Goal: Task Accomplishment & Management: Complete application form

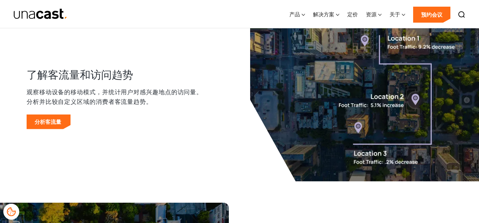
scroll to position [503, 0]
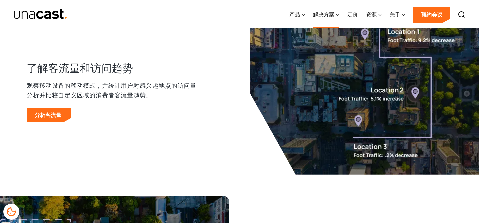
click at [338, 13] on icon at bounding box center [337, 14] width 3 height 7
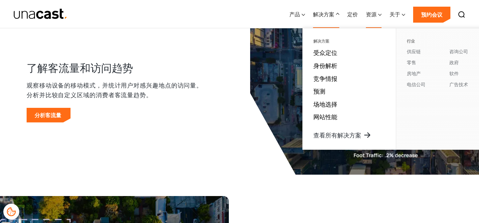
click at [373, 13] on font "资源" at bounding box center [371, 14] width 11 height 7
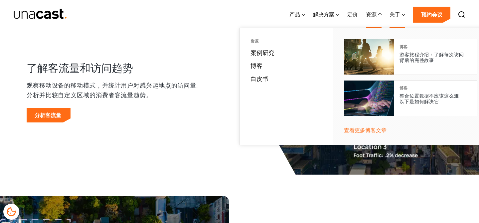
click at [397, 12] on font "关于" at bounding box center [395, 14] width 11 height 7
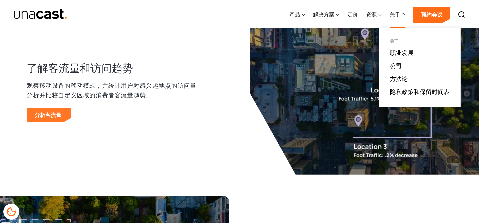
click at [50, 114] on font "分析客流量" at bounding box center [48, 114] width 27 height 7
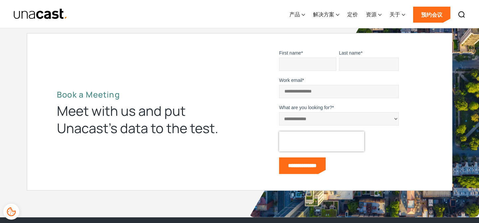
scroll to position [2198, 0]
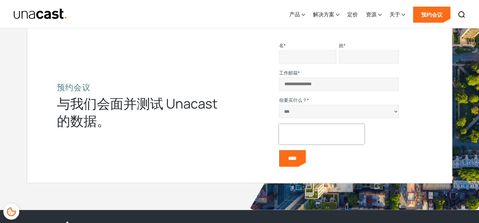
drag, startPoint x: 90, startPoint y: 106, endPoint x: 153, endPoint y: 104, distance: 62.9
click at [153, 104] on font "与我们会面并测试 Unacast 的数据。" at bounding box center [137, 112] width 161 height 36
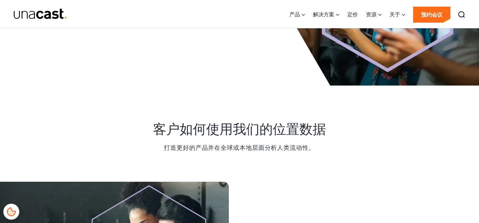
scroll to position [0, 0]
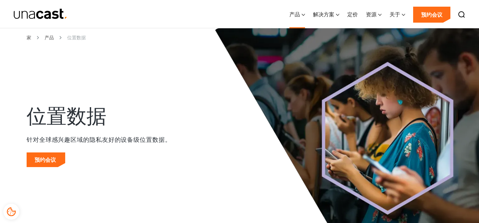
click at [302, 14] on icon at bounding box center [303, 14] width 3 height 7
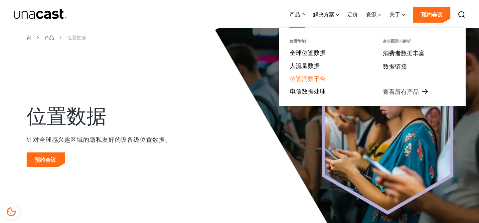
click at [309, 78] on font "位置洞察平台" at bounding box center [308, 79] width 36 height 8
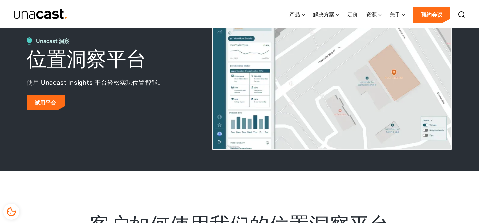
scroll to position [52, 0]
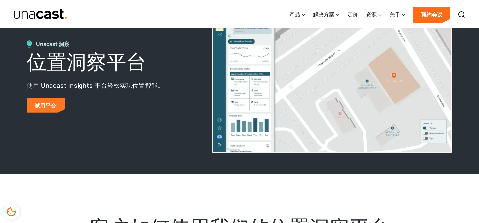
click at [35, 108] on font "试用平台" at bounding box center [45, 105] width 21 height 7
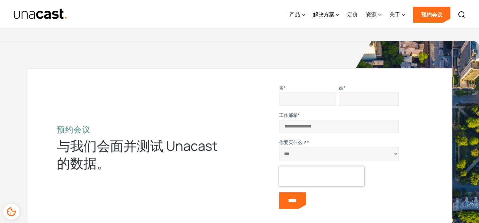
scroll to position [2498, 0]
click at [296, 154] on select "**********" at bounding box center [339, 153] width 120 height 13
select select "**********"
click at [292, 102] on input "名 *" at bounding box center [307, 99] width 57 height 13
type input "***"
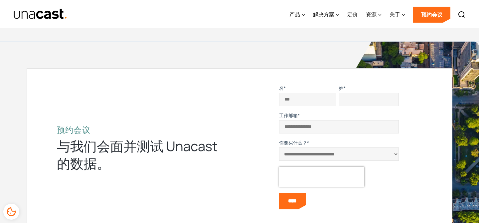
type input "****"
click at [331, 127] on input "工作邮箱 *" at bounding box center [339, 126] width 120 height 13
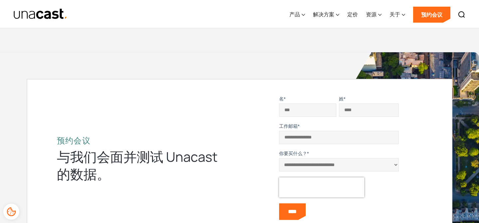
scroll to position [2478, 0]
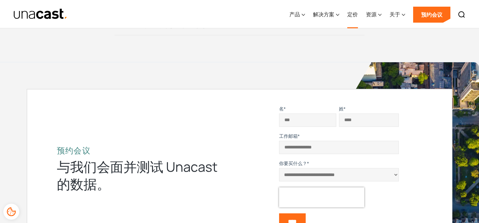
click at [351, 14] on font "定价" at bounding box center [352, 14] width 11 height 7
